Goal: Information Seeking & Learning: Learn about a topic

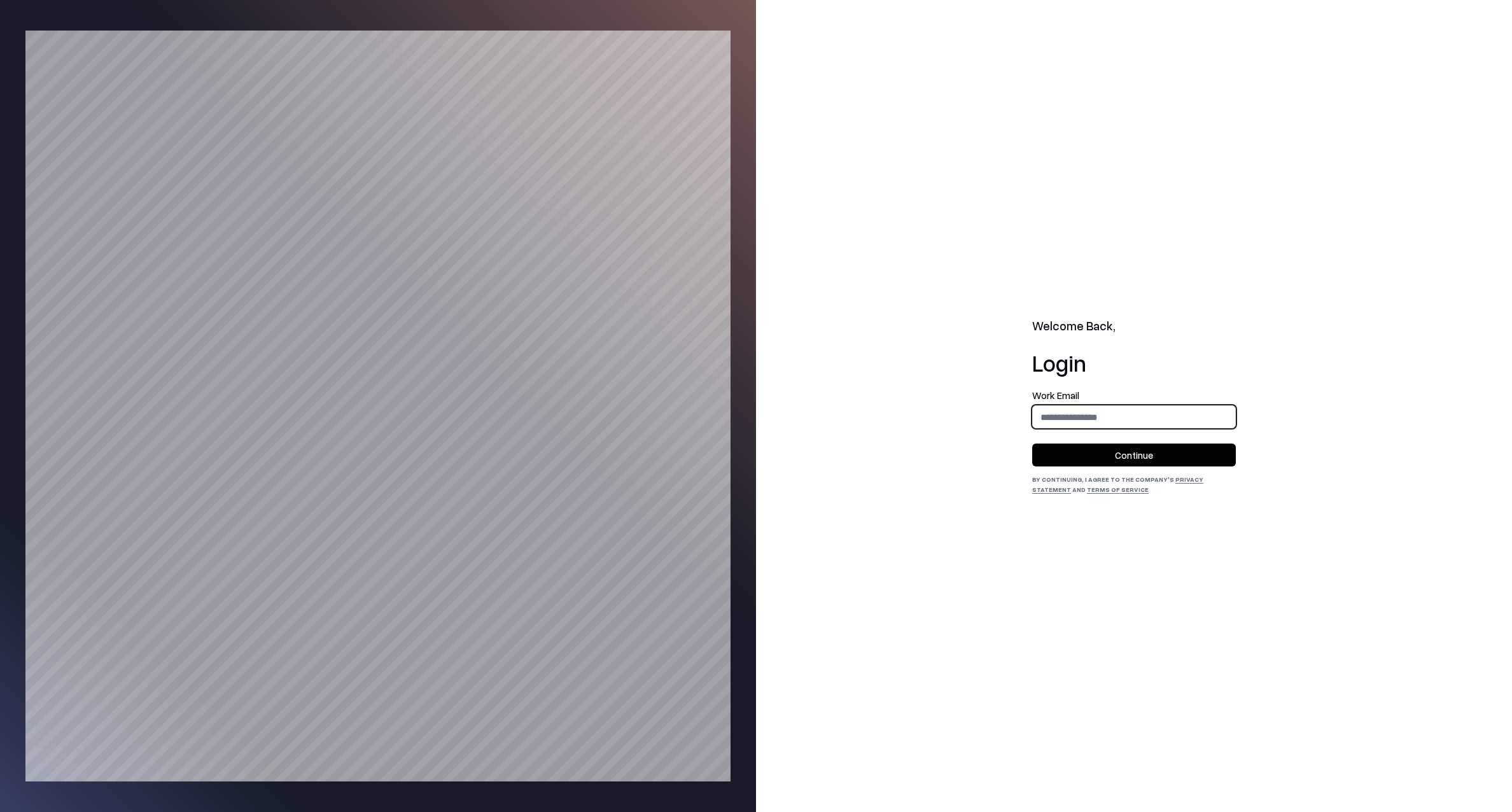
click at [1061, 406] on input "email" at bounding box center [1134, 417] width 203 height 23
type input "**********"
click at [1107, 458] on button "Continue" at bounding box center [1134, 455] width 203 height 23
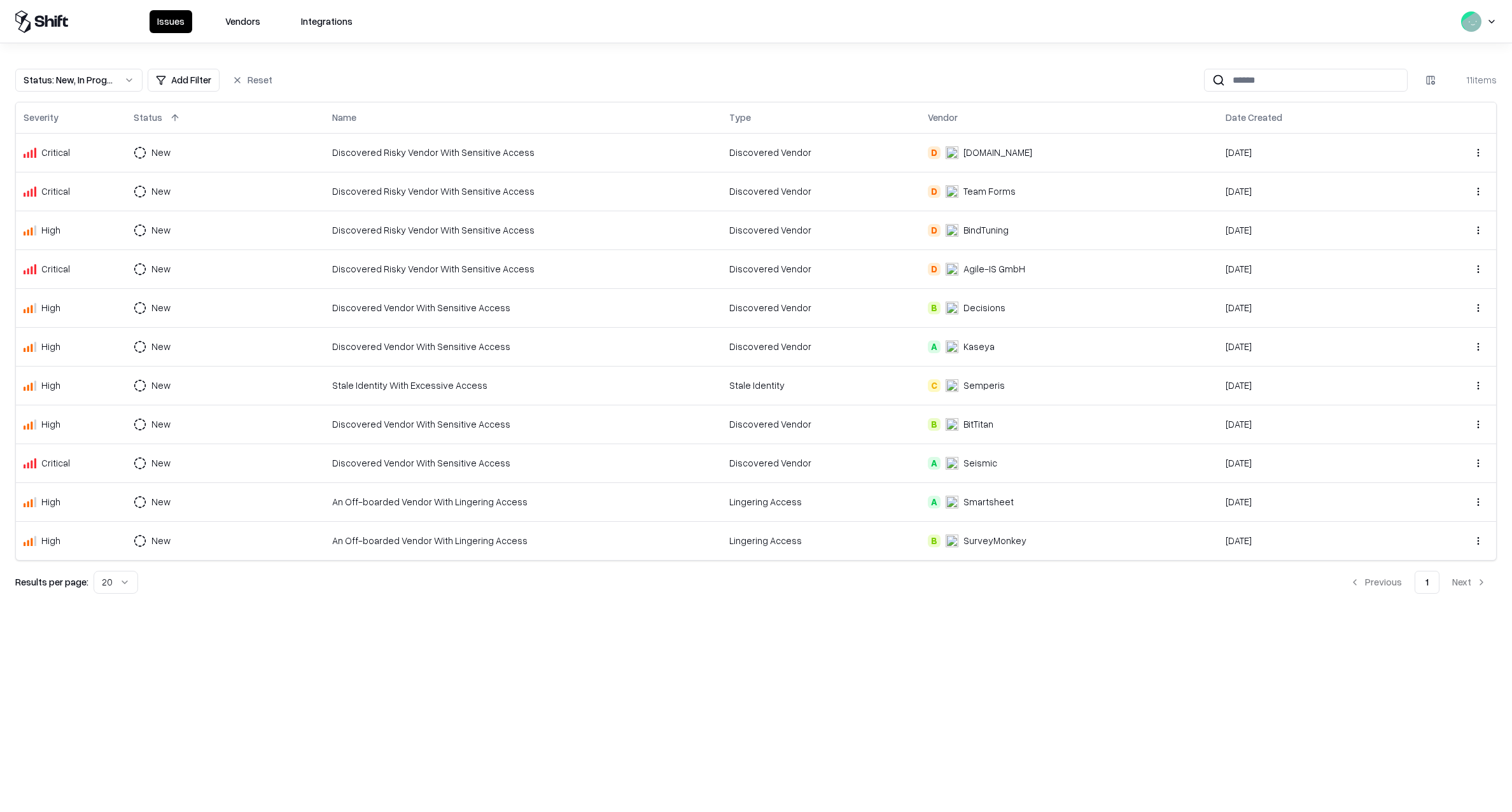
click at [246, 24] on button "Vendors" at bounding box center [243, 22] width 50 height 23
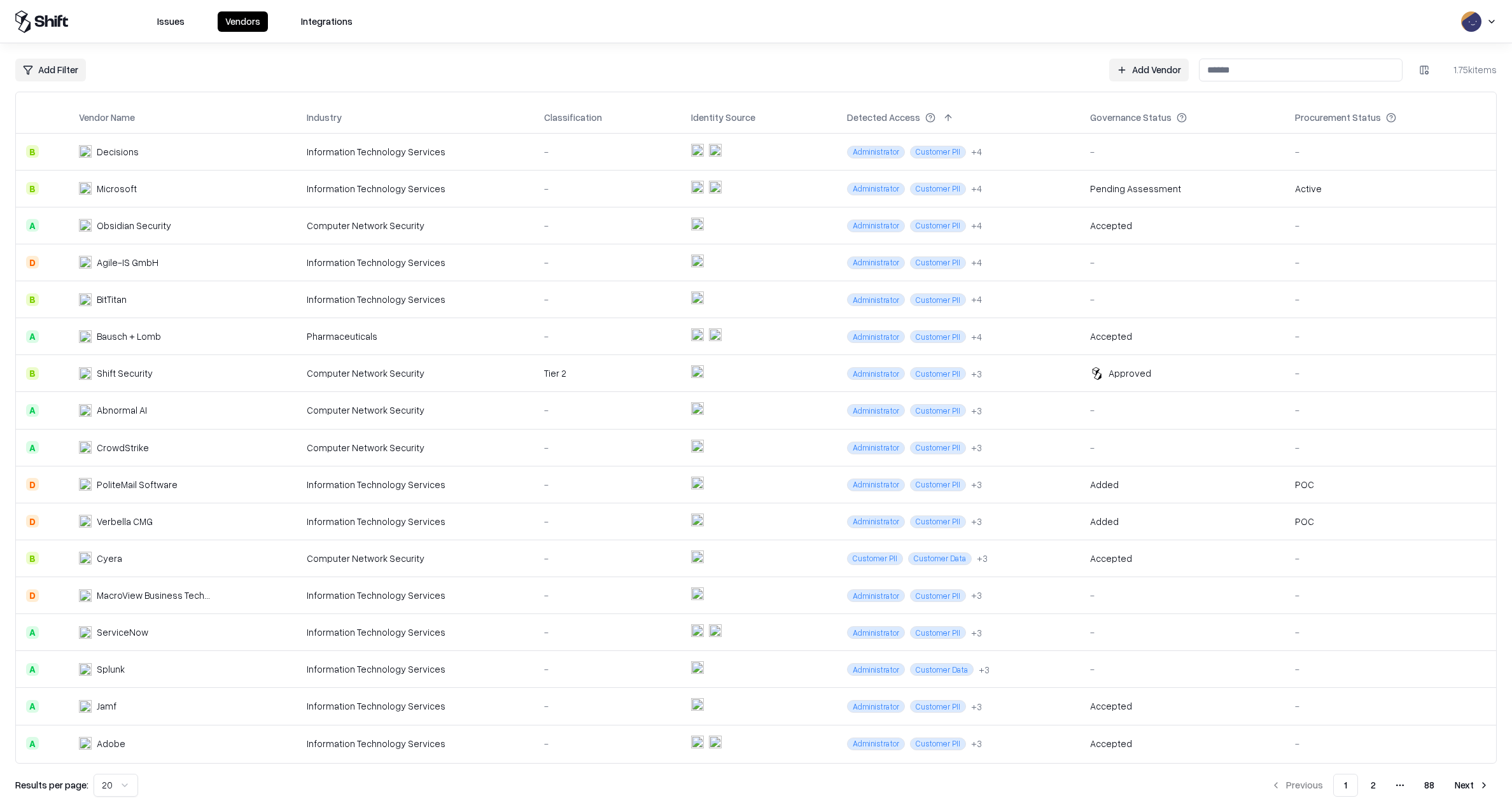
click at [1206, 73] on input at bounding box center [1300, 70] width 203 height 23
paste input "*********"
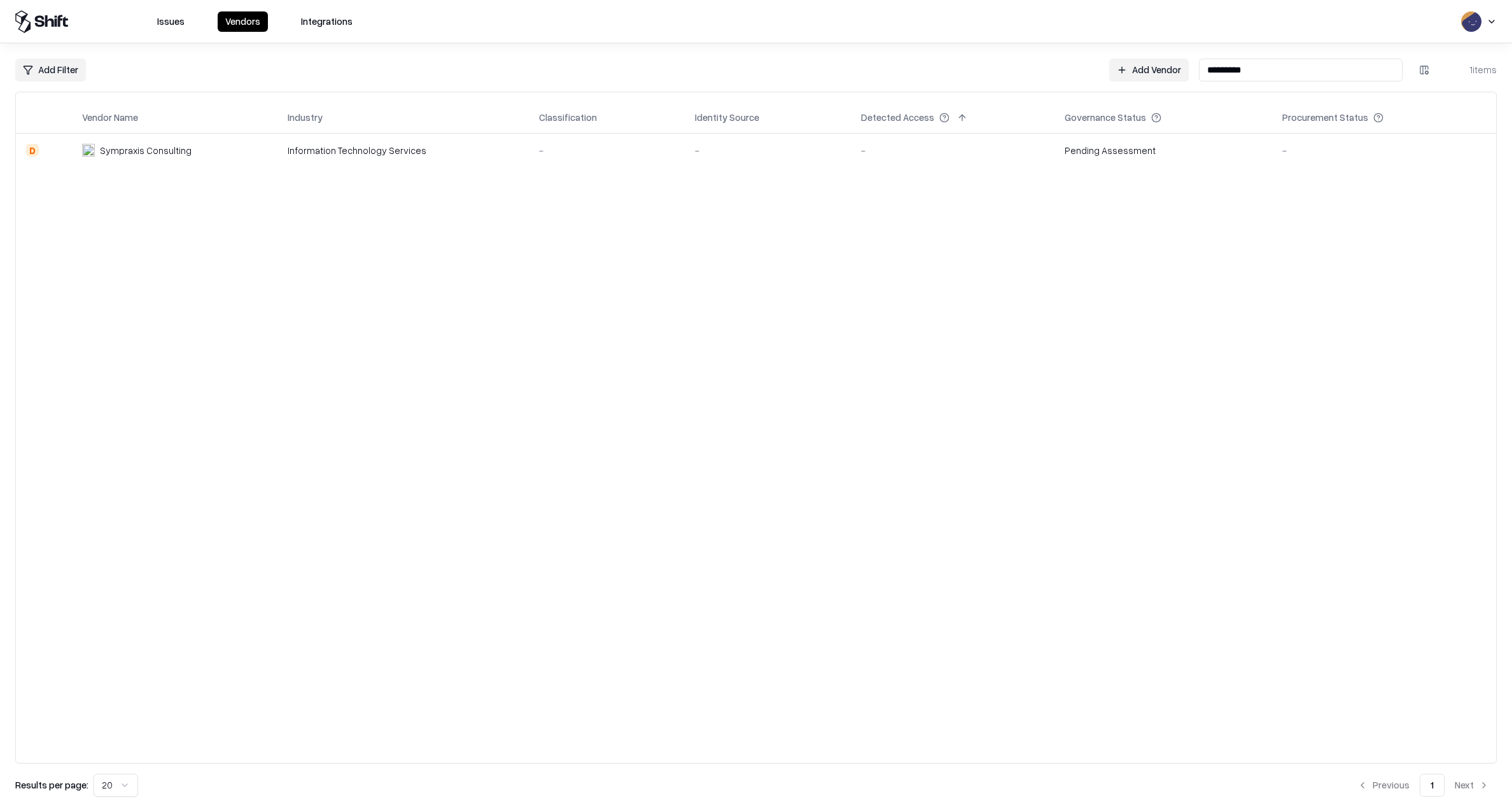
type input "*********"
click at [130, 148] on div "Sympraxis Consulting" at bounding box center [146, 151] width 92 height 14
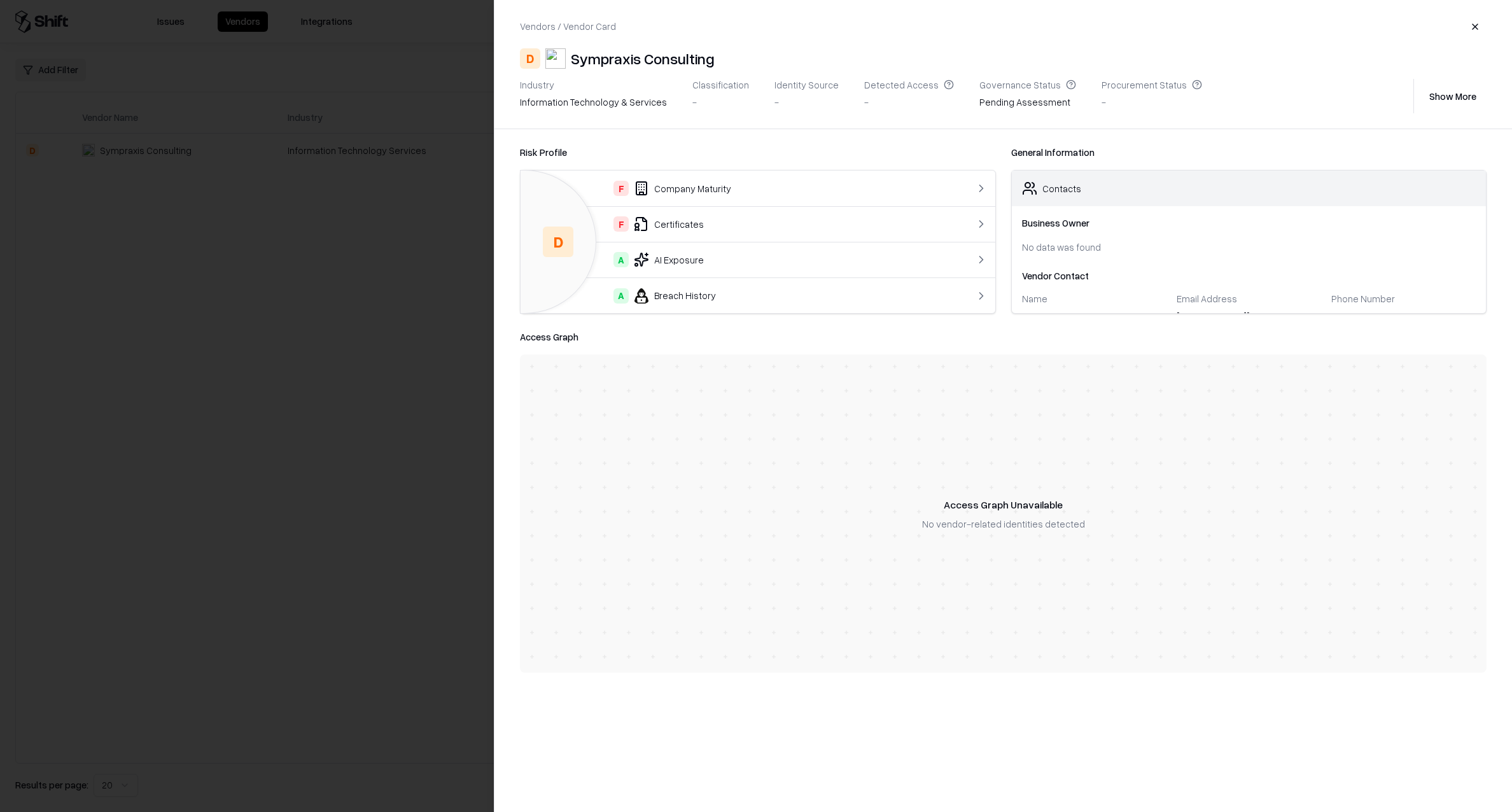
click at [792, 188] on div "F Company Maturity" at bounding box center [731, 188] width 401 height 15
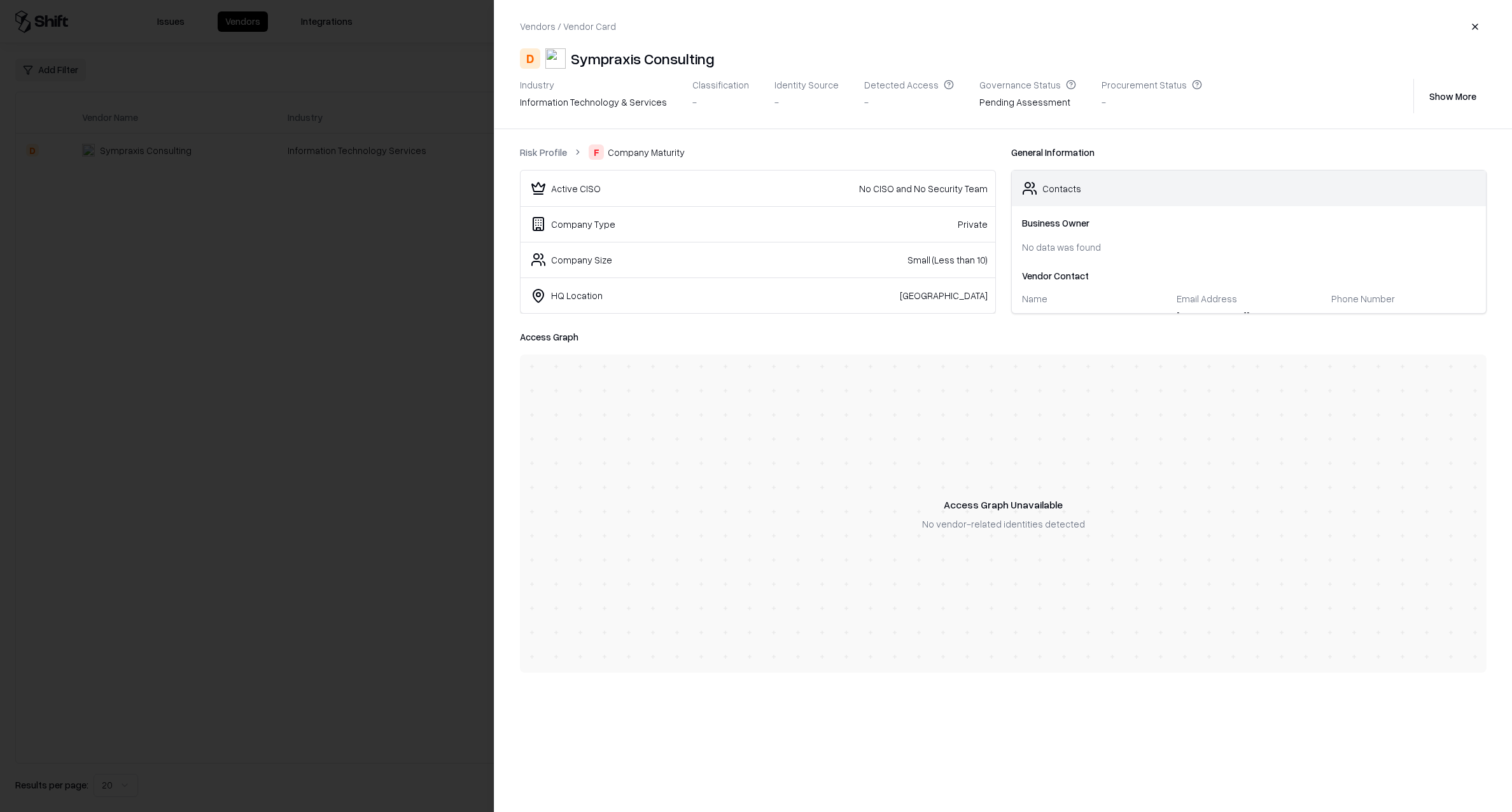
click at [552, 156] on link "Risk Profile" at bounding box center [543, 152] width 47 height 14
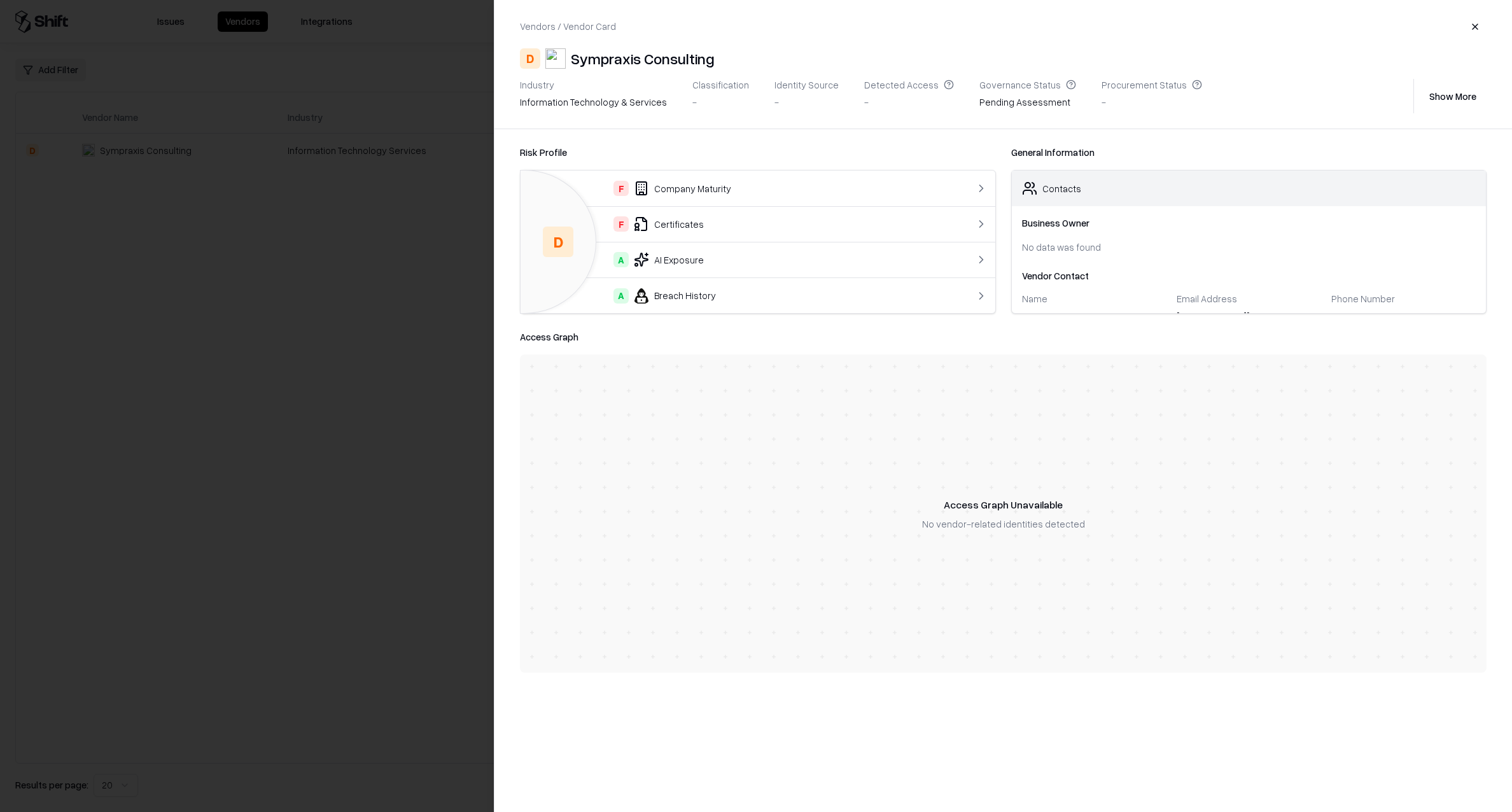
click at [866, 227] on div "F Certificates" at bounding box center [731, 224] width 401 height 15
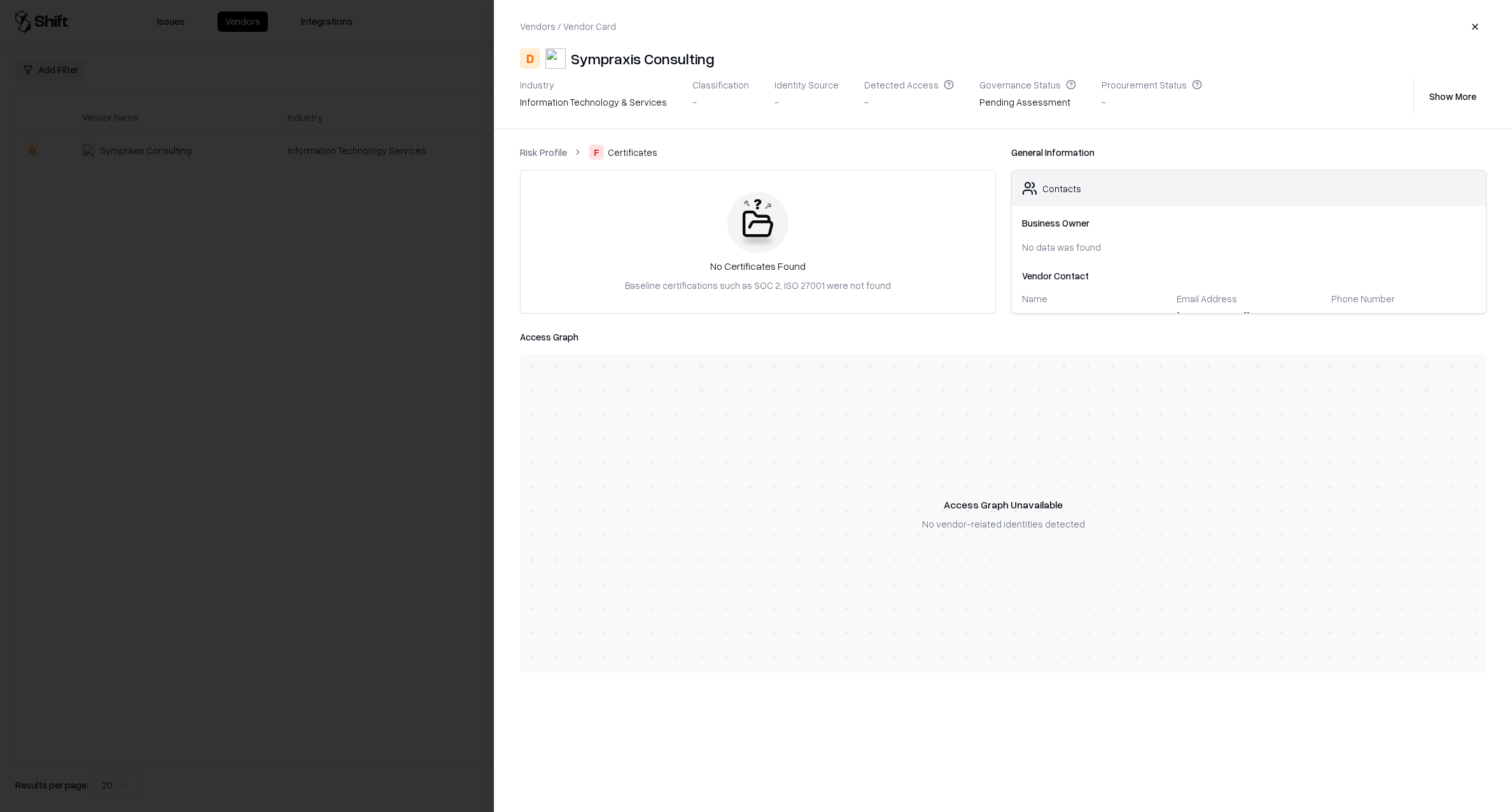
click at [523, 149] on link "Risk Profile" at bounding box center [543, 152] width 47 height 14
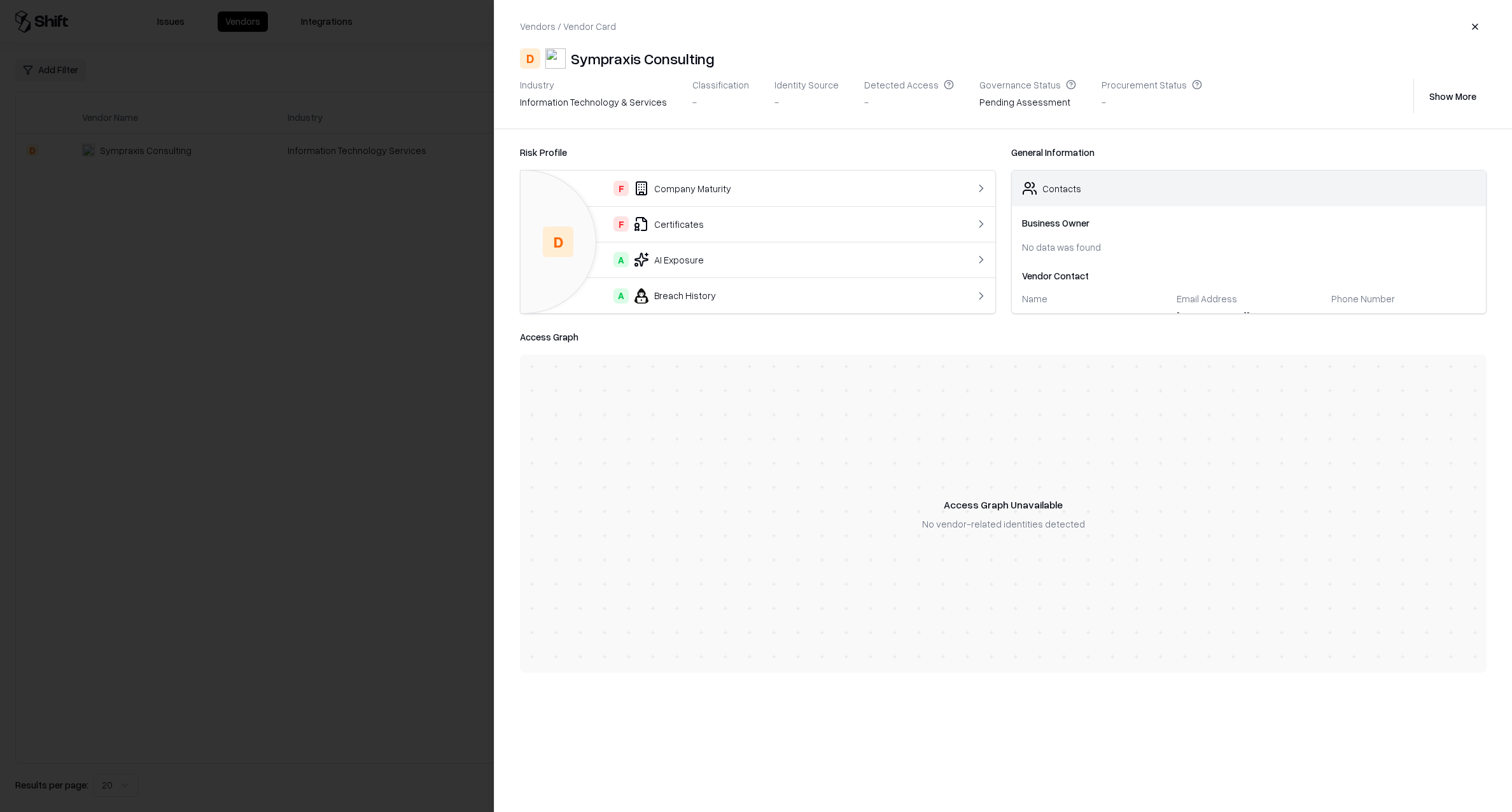
click at [807, 264] on div "A AI Exposure" at bounding box center [731, 259] width 401 height 15
click at [551, 149] on link "Risk Profile" at bounding box center [543, 152] width 47 height 14
click at [783, 290] on div "A Breach History" at bounding box center [731, 296] width 401 height 15
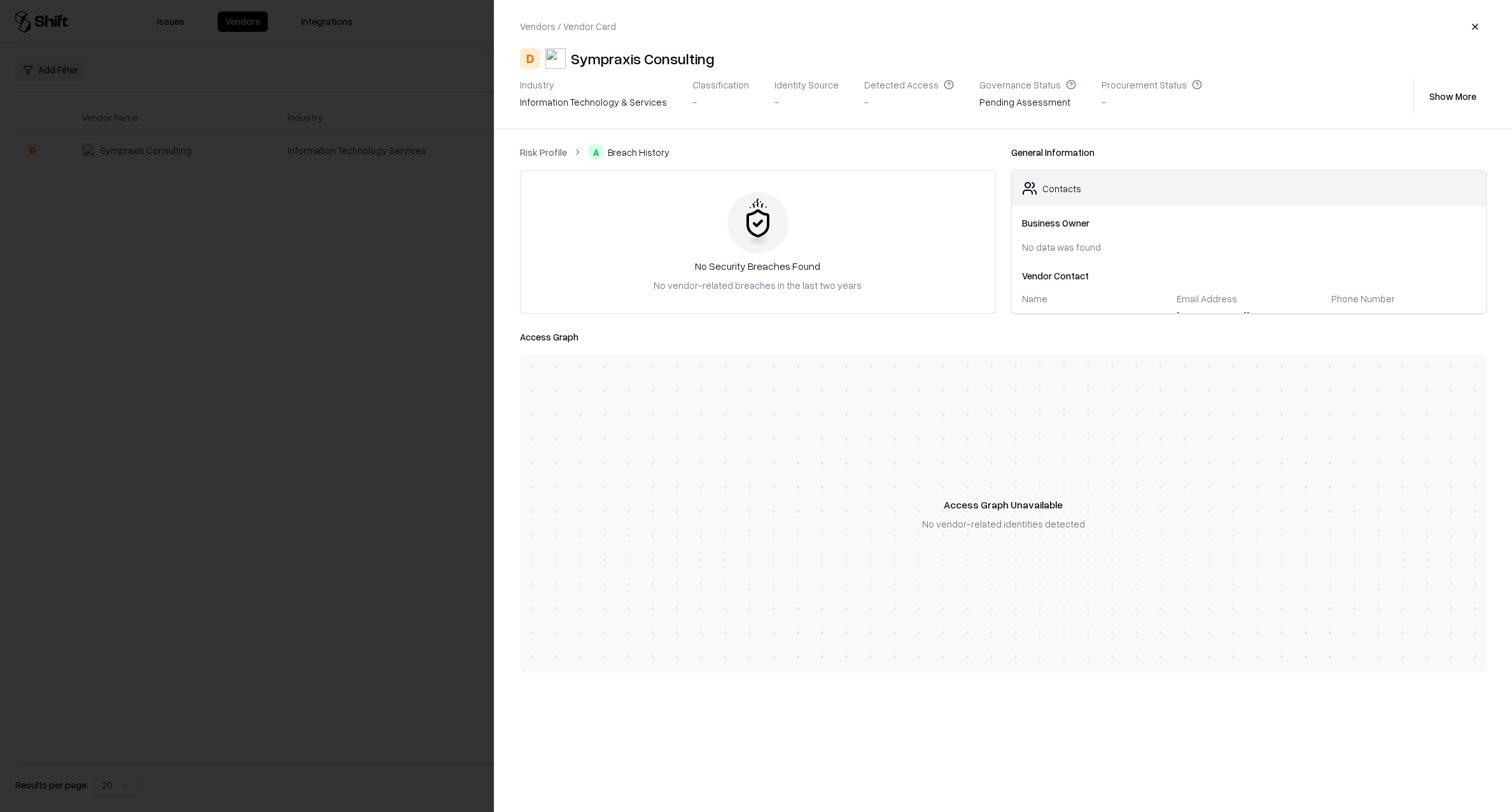
click at [551, 152] on link "Risk Profile" at bounding box center [543, 152] width 47 height 14
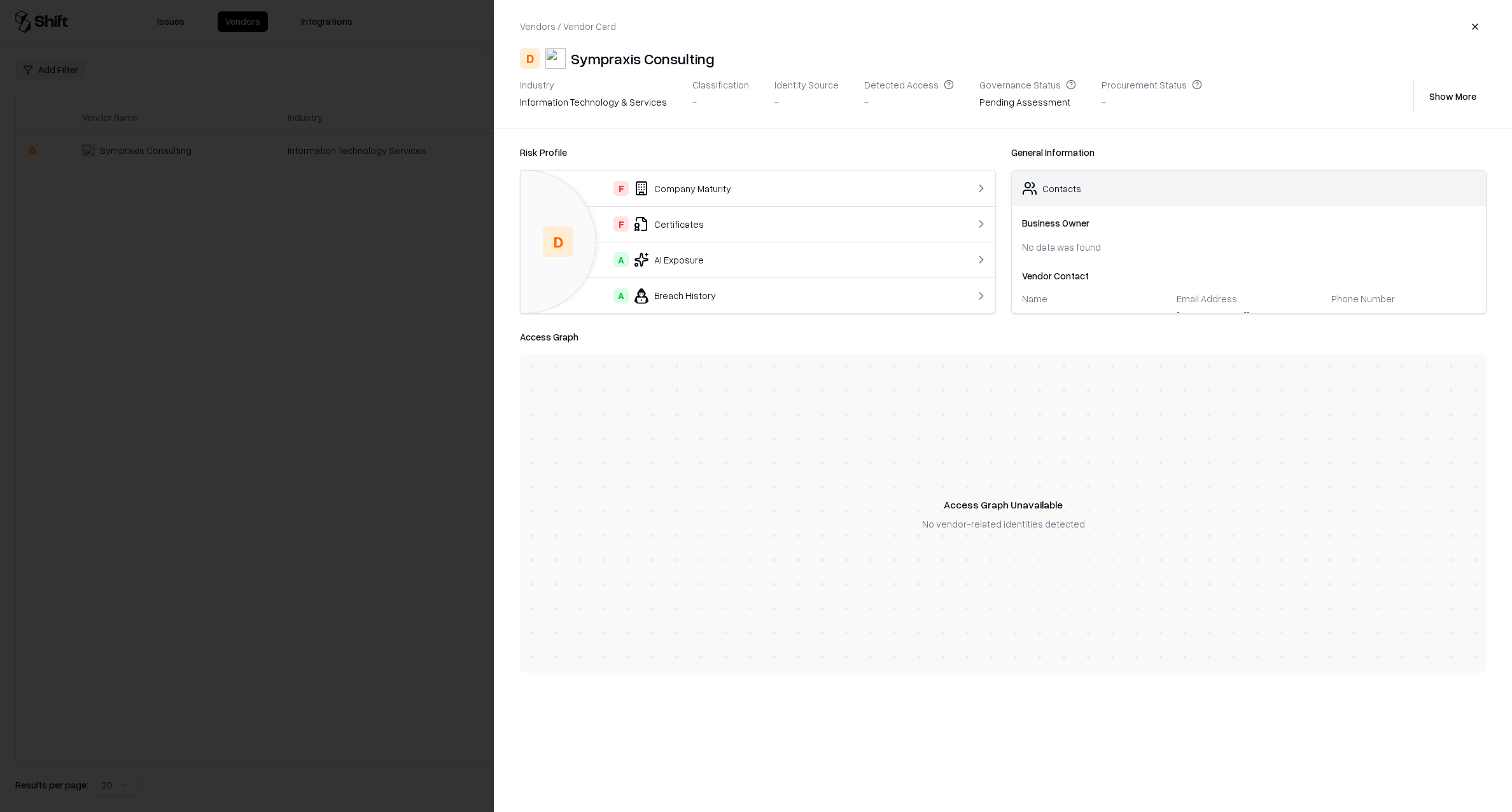
click at [1444, 92] on button "Show More" at bounding box center [1453, 96] width 68 height 23
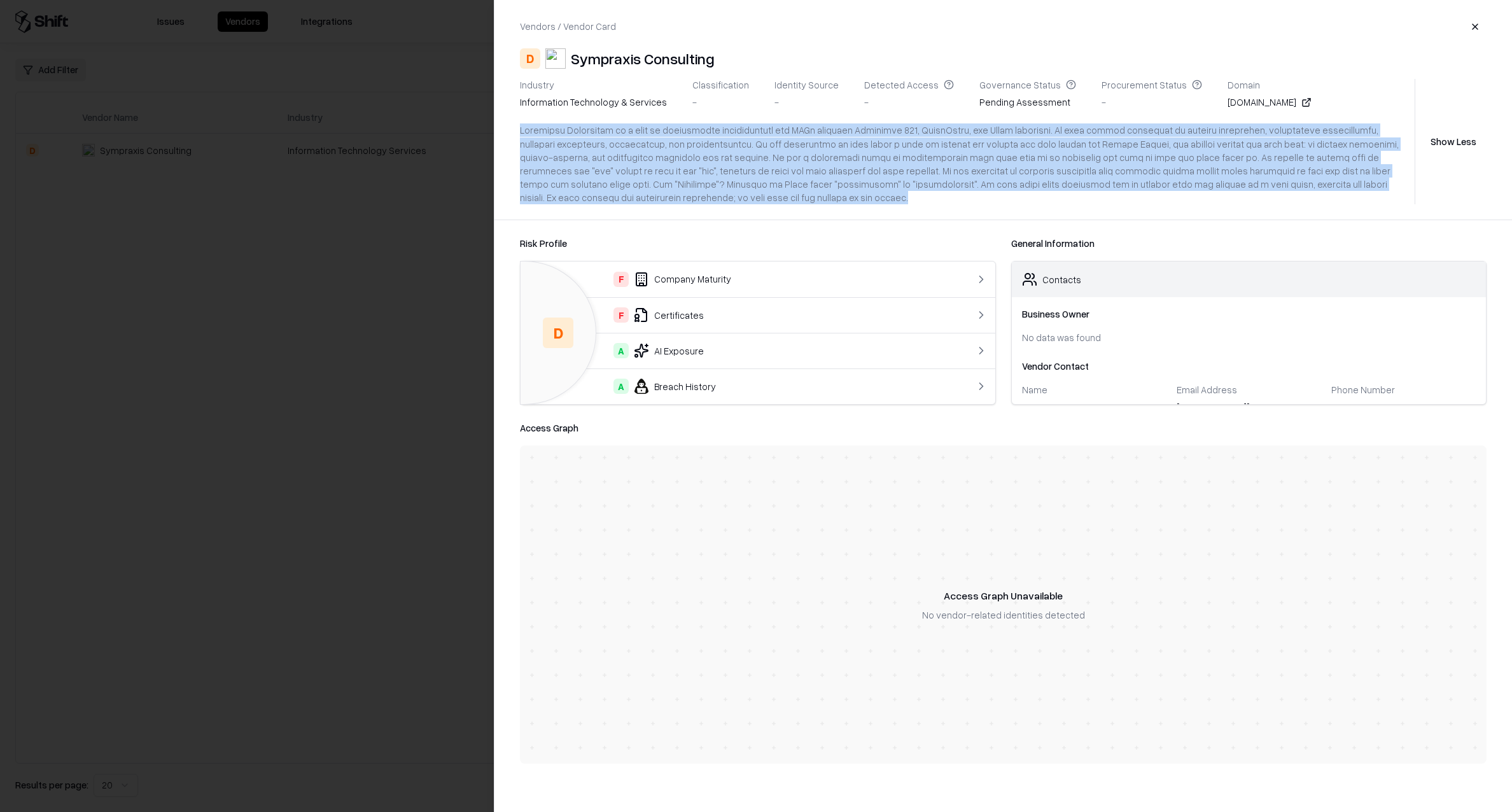
drag, startPoint x: 641, startPoint y: 198, endPoint x: 507, endPoint y: 129, distance: 150.7
click at [507, 129] on div "Vendors / Vendor Card D Sympraxis Consulting Industry information technology & …" at bounding box center [1003, 109] width 1018 height 219
copy div "Loremipsu Dolorsitam co a elit se doeiusmodte incididuntutl etd MAGn aliquaen A…"
